Goal: Information Seeking & Learning: Learn about a topic

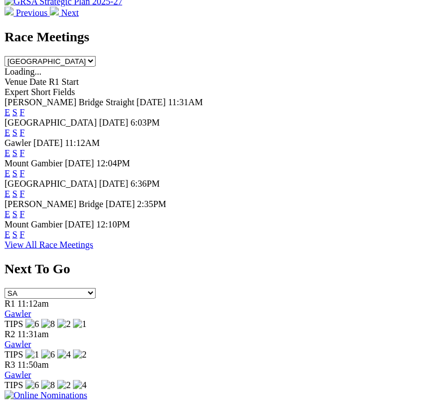
scroll to position [533, 0]
click at [25, 239] on link "F" at bounding box center [22, 235] width 5 height 10
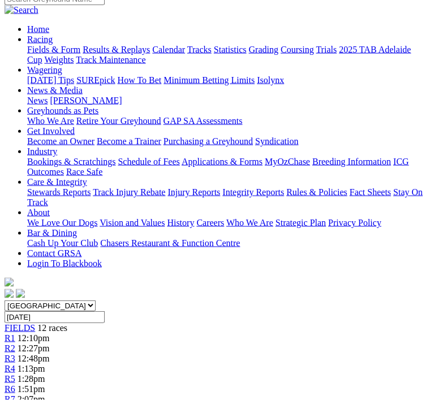
scroll to position [99, 0]
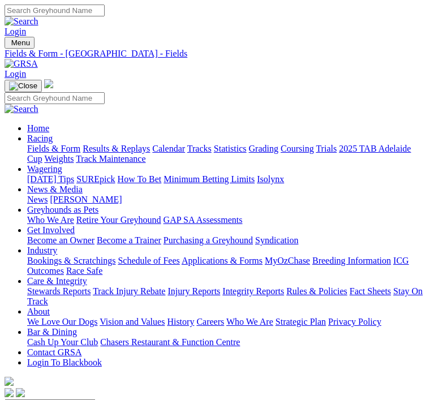
scroll to position [136, 0]
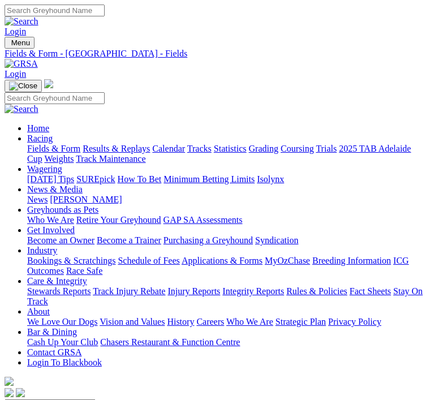
scroll to position [136, 0]
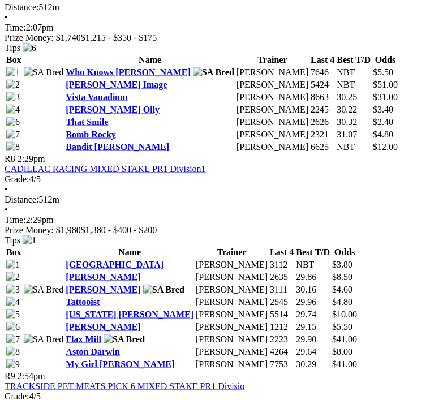
scroll to position [1862, 0]
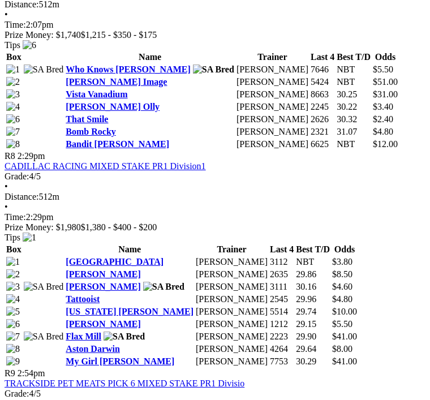
click at [66, 257] on link "[GEOGRAPHIC_DATA]" at bounding box center [115, 262] width 98 height 10
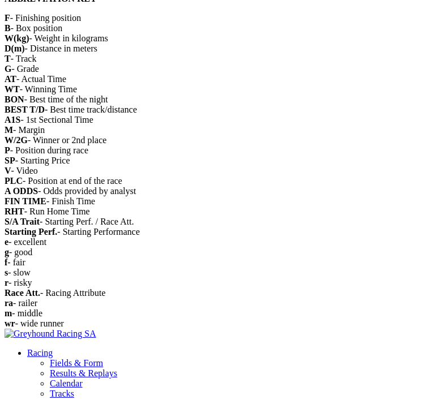
scroll to position [3036, 0]
